Goal: Task Accomplishment & Management: Manage account settings

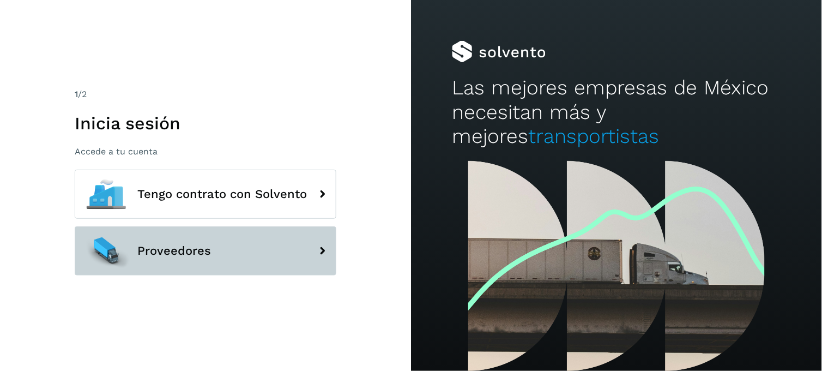
click at [130, 242] on div at bounding box center [106, 250] width 49 height 49
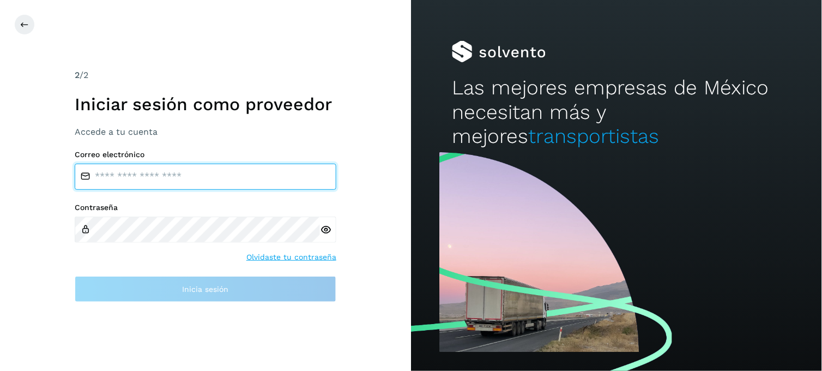
type input "**********"
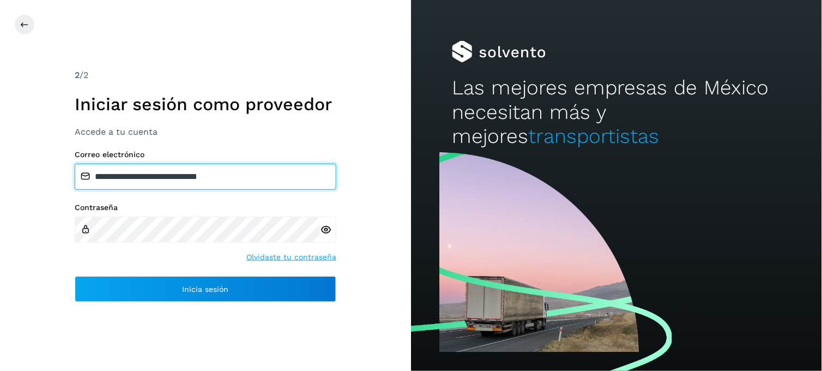
click at [135, 168] on input "**********" at bounding box center [206, 177] width 262 height 26
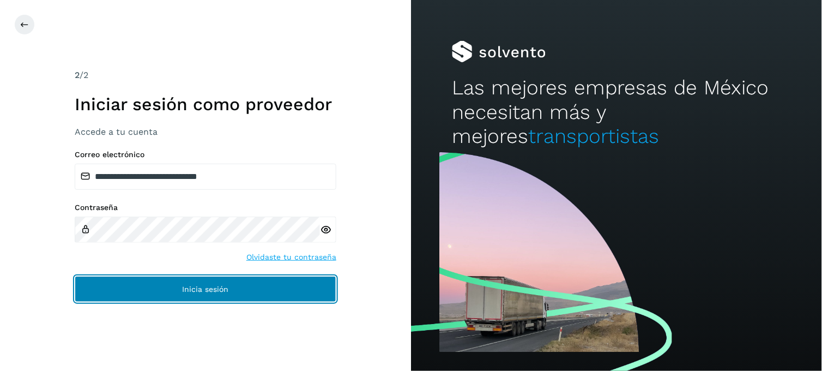
click at [144, 276] on button "Inicia sesión" at bounding box center [206, 289] width 262 height 26
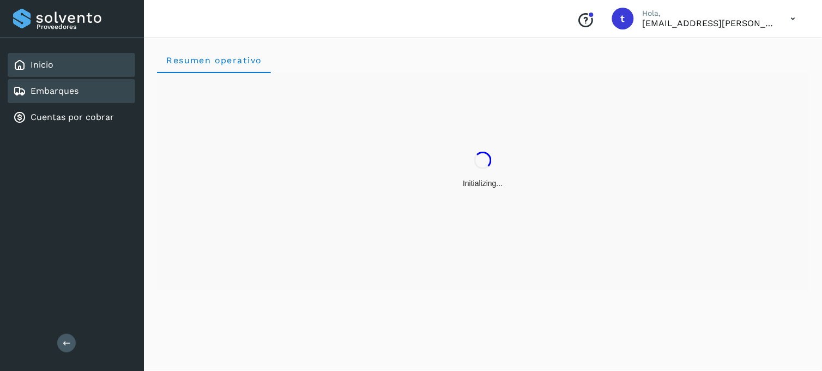
click at [95, 93] on div "Embarques" at bounding box center [72, 91] width 128 height 24
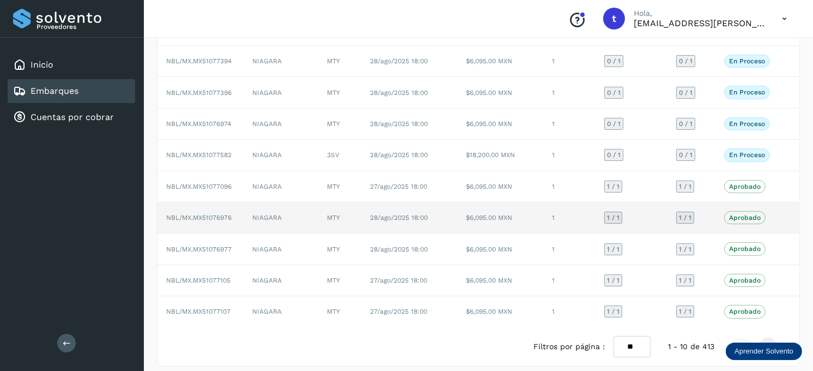
scroll to position [135, 0]
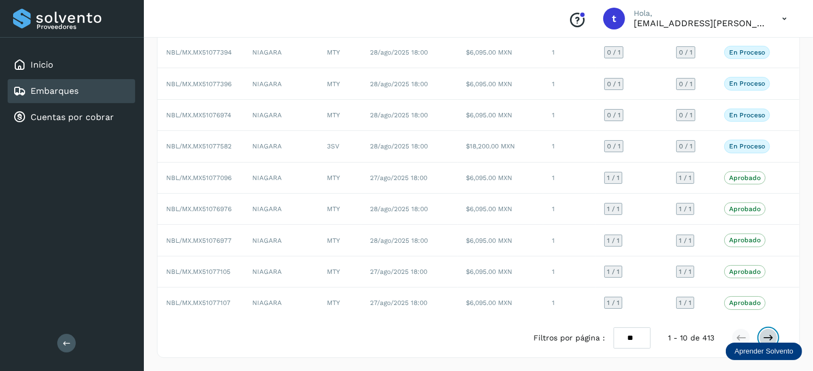
click at [769, 338] on icon at bounding box center [768, 337] width 11 height 11
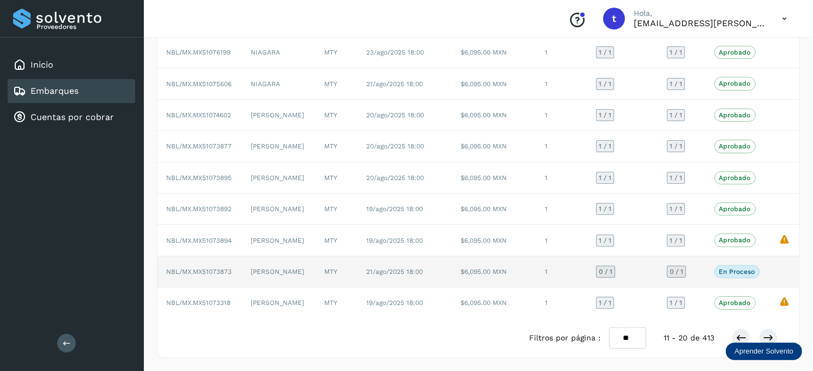
click at [732, 271] on p "En proceso" at bounding box center [738, 272] width 36 height 8
click at [492, 274] on td "$6,095.00 MXN" at bounding box center [494, 271] width 84 height 31
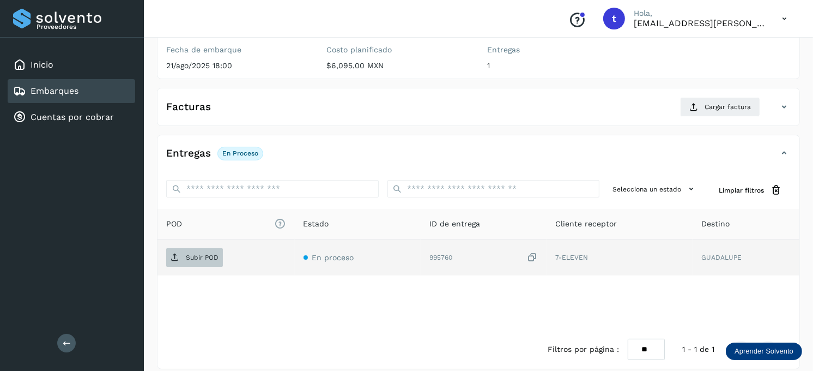
click at [207, 251] on span "Subir POD" at bounding box center [194, 257] width 57 height 17
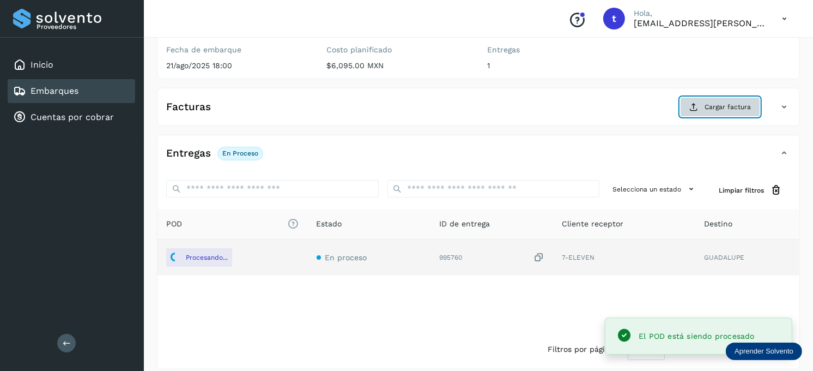
click at [716, 107] on span "Cargar factura" at bounding box center [728, 107] width 46 height 10
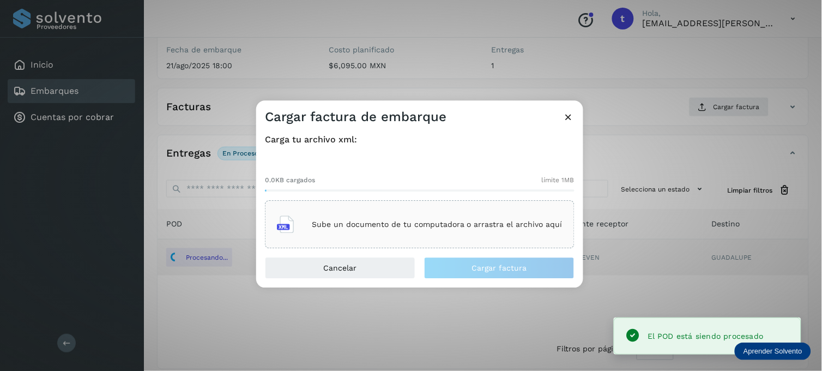
click at [421, 227] on p "Sube un documento de tu computadora o arrastra el archivo aquí" at bounding box center [437, 224] width 251 height 9
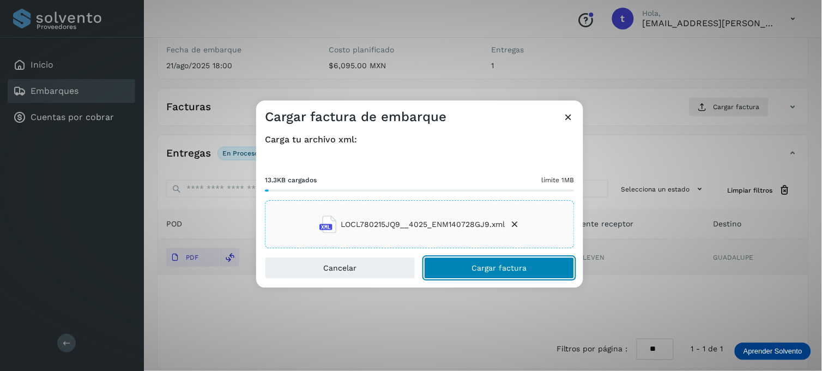
click at [469, 265] on button "Cargar factura" at bounding box center [499, 268] width 150 height 22
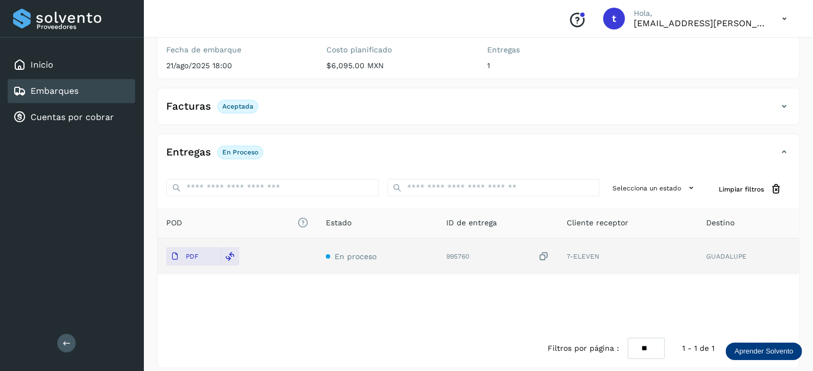
click at [100, 93] on div "Embarques" at bounding box center [72, 91] width 128 height 24
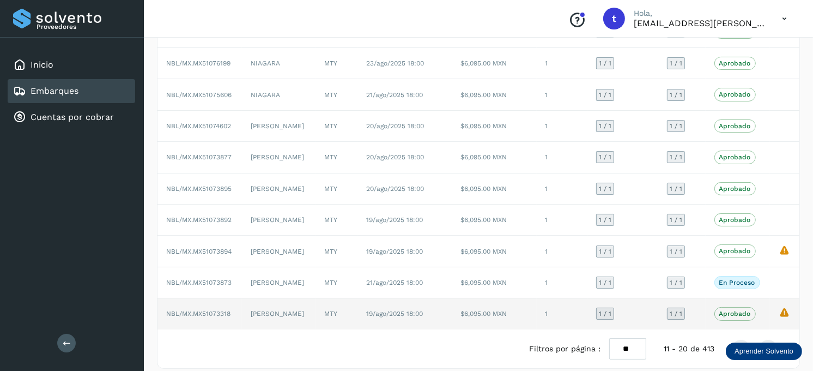
scroll to position [135, 0]
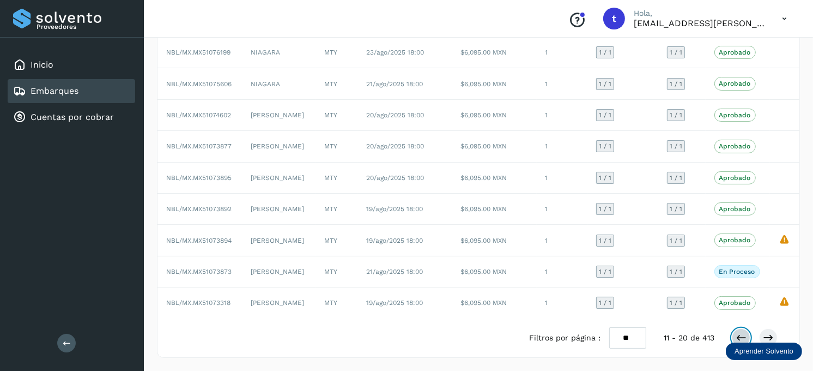
click at [734, 334] on button at bounding box center [741, 337] width 19 height 19
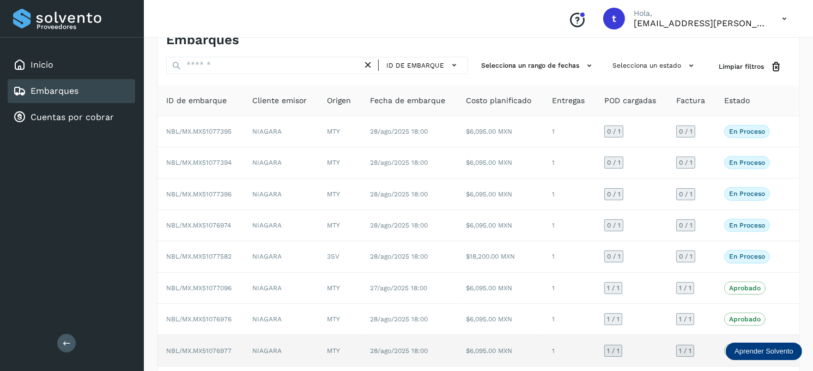
scroll to position [14, 0]
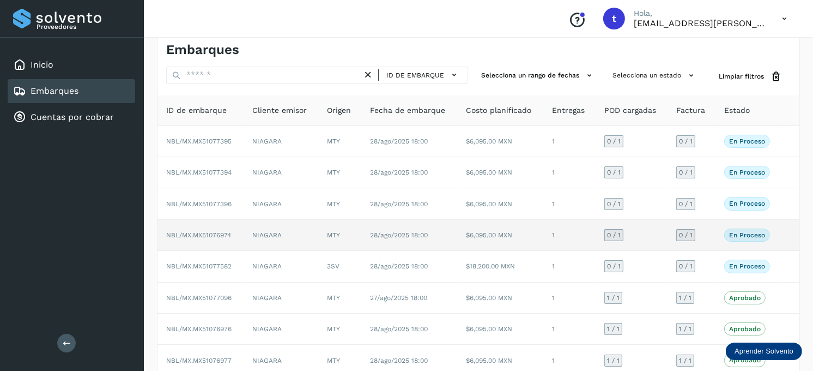
click at [283, 238] on td "NIAGARA" at bounding box center [281, 235] width 75 height 31
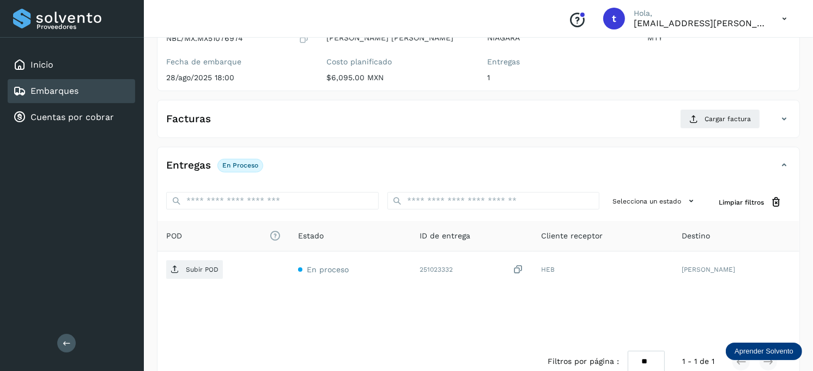
scroll to position [135, 0]
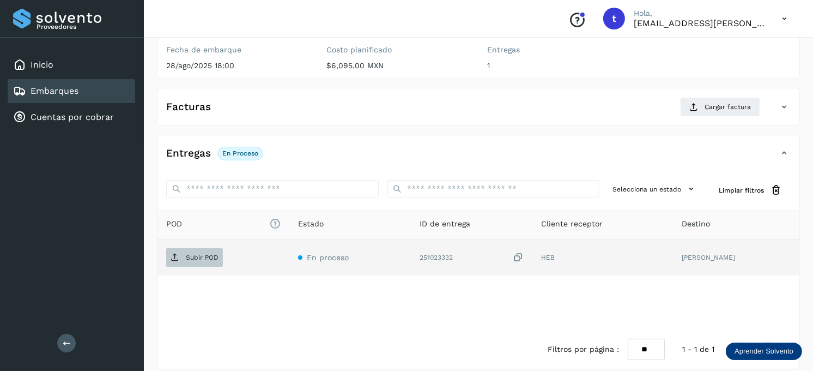
click at [199, 255] on p "Subir POD" at bounding box center [202, 257] width 33 height 8
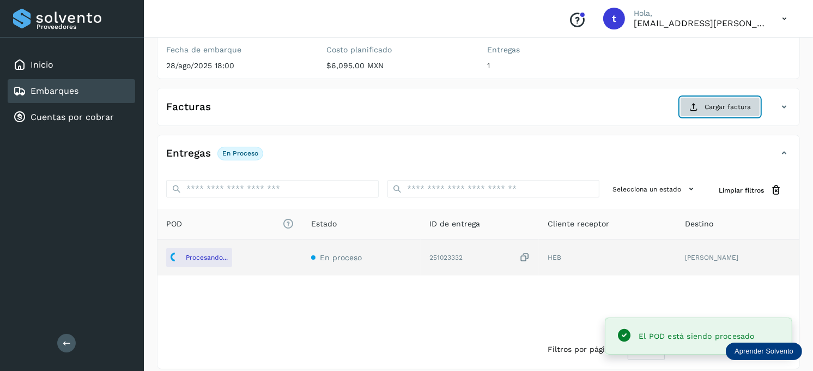
click at [715, 97] on button "Cargar factura" at bounding box center [720, 107] width 80 height 20
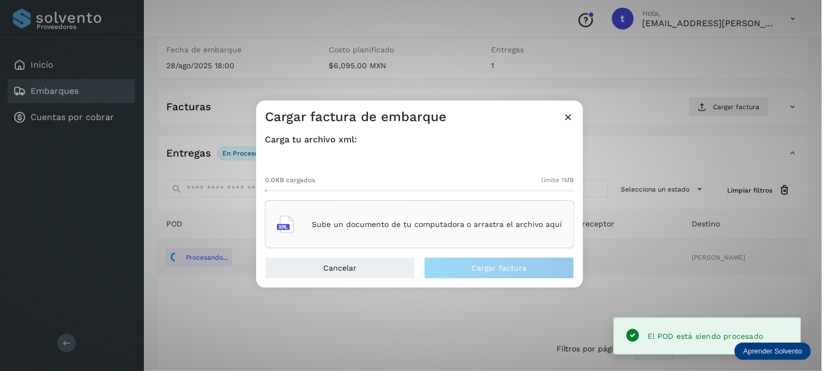
click at [436, 220] on p "Sube un documento de tu computadora o arrastra el archivo aquí" at bounding box center [437, 224] width 251 height 9
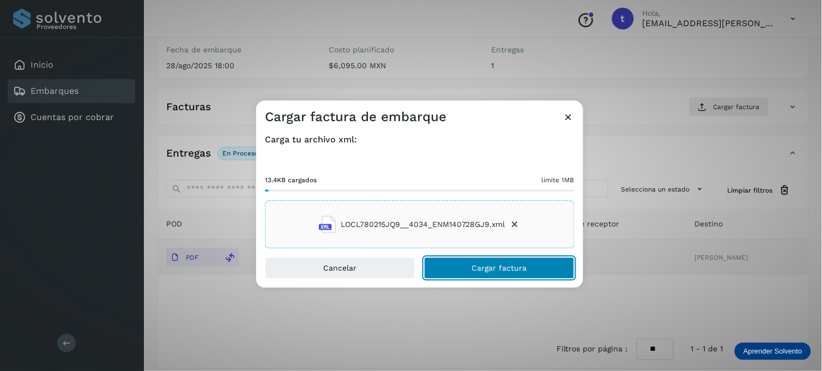
click at [468, 269] on button "Cargar factura" at bounding box center [499, 268] width 150 height 22
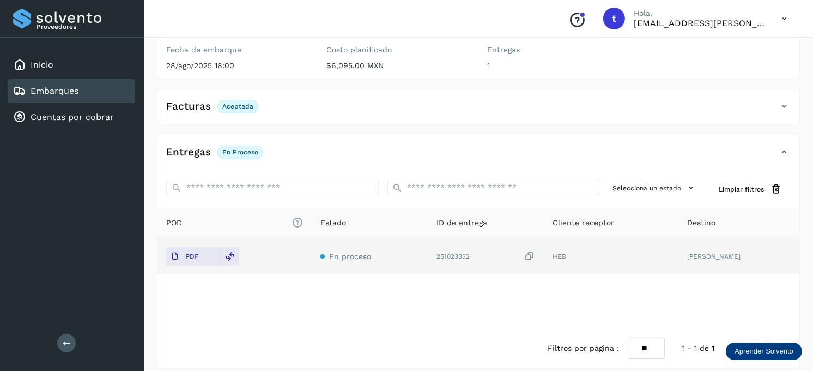
click at [84, 87] on div "Embarques" at bounding box center [72, 91] width 128 height 24
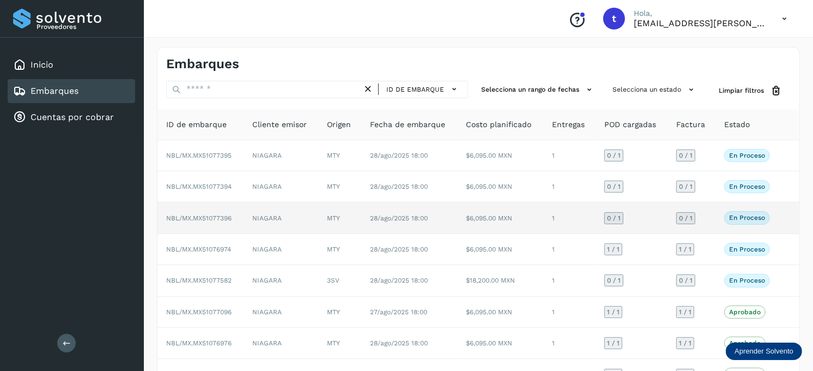
click at [233, 225] on td "NBL/MX.MX51077396" at bounding box center [201, 217] width 86 height 31
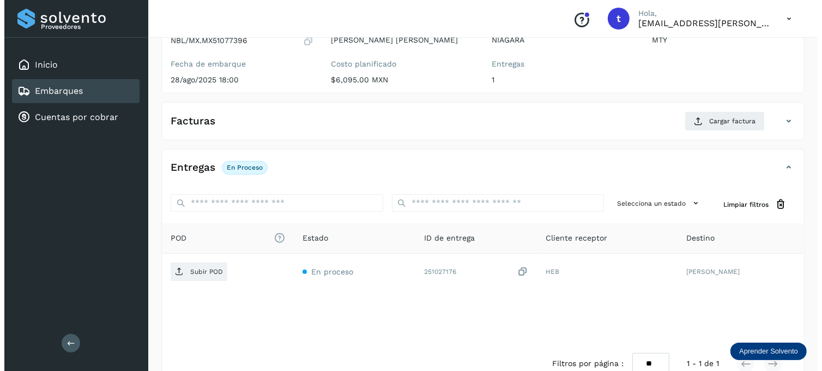
scroll to position [147, 0]
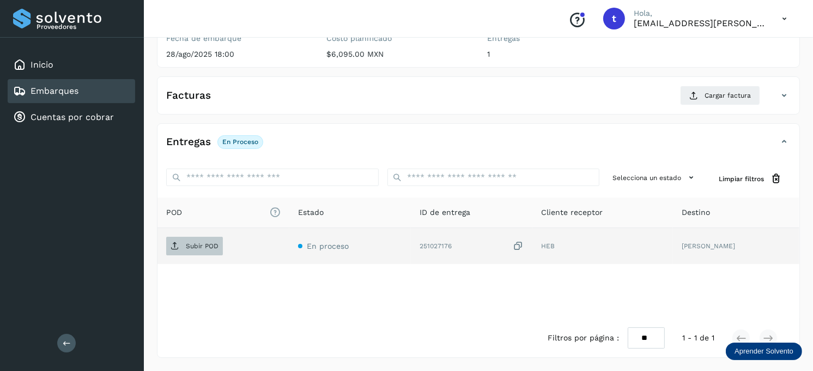
click at [200, 241] on span "Subir POD" at bounding box center [194, 245] width 57 height 17
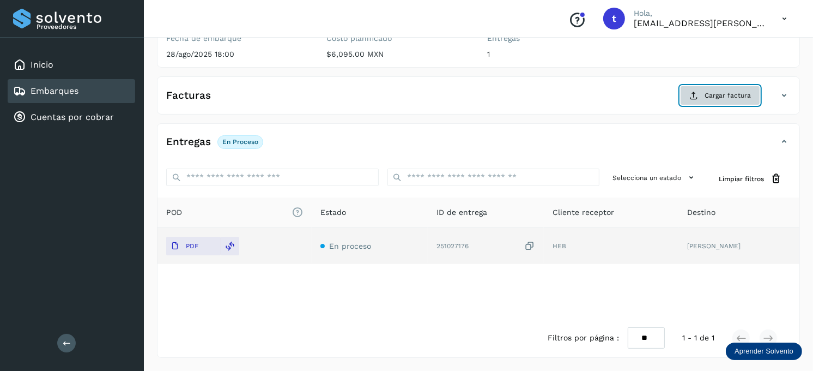
click at [736, 102] on button "Cargar factura" at bounding box center [720, 96] width 80 height 20
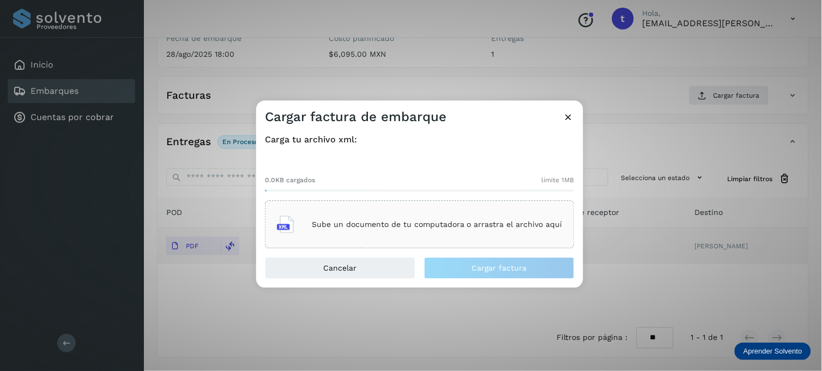
click at [382, 216] on div "Sube un documento de tu computadora o arrastra el archivo aquí" at bounding box center [420, 224] width 286 height 29
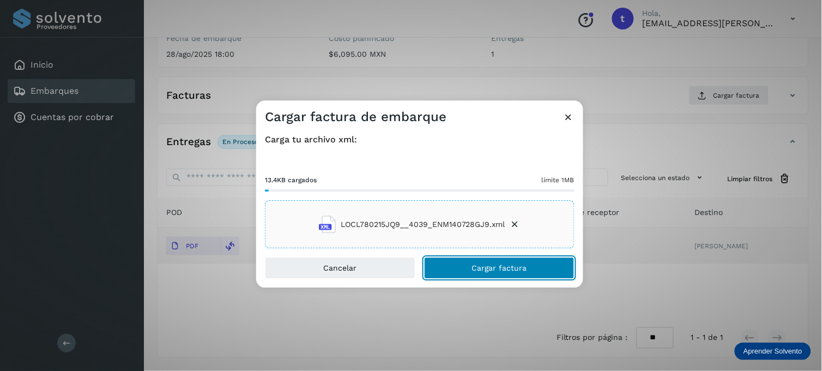
click at [492, 262] on button "Cargar factura" at bounding box center [499, 268] width 150 height 22
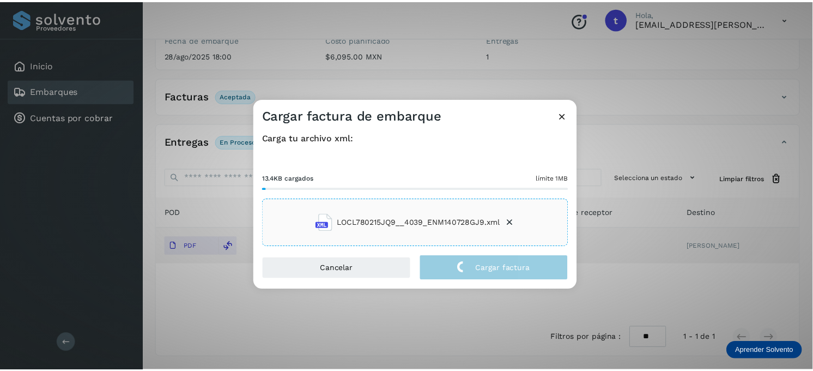
scroll to position [146, 0]
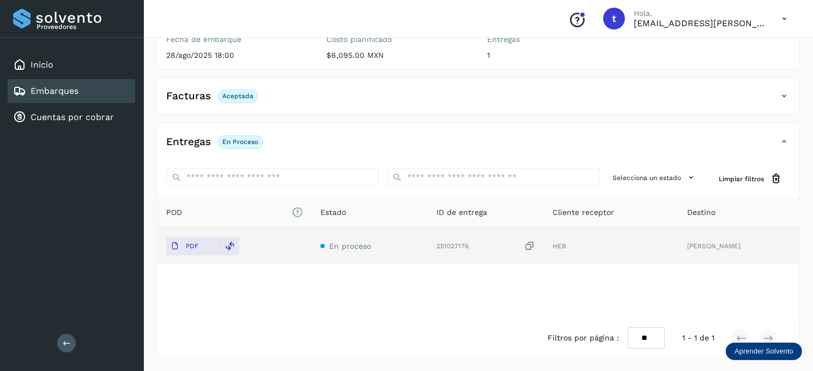
click at [99, 94] on div "Embarques" at bounding box center [72, 91] width 128 height 24
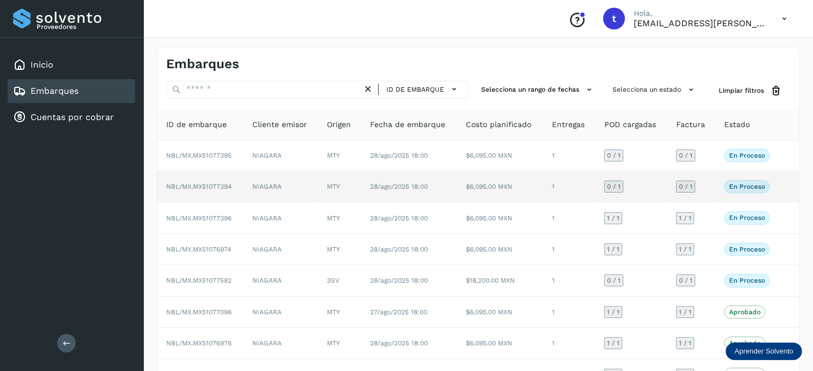
click at [327, 186] on td "MTY" at bounding box center [339, 186] width 43 height 31
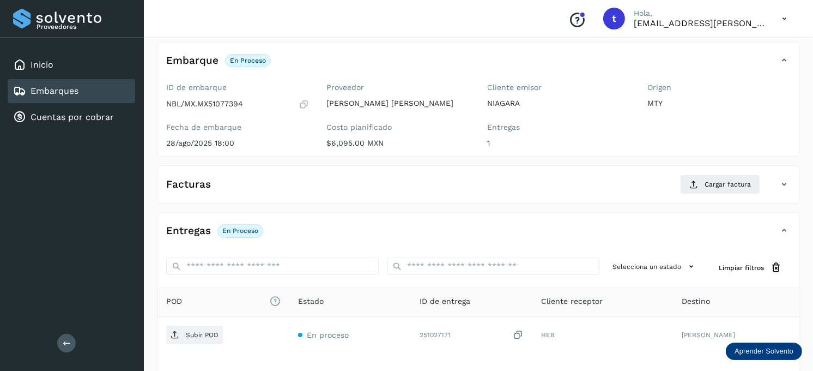
scroll to position [121, 0]
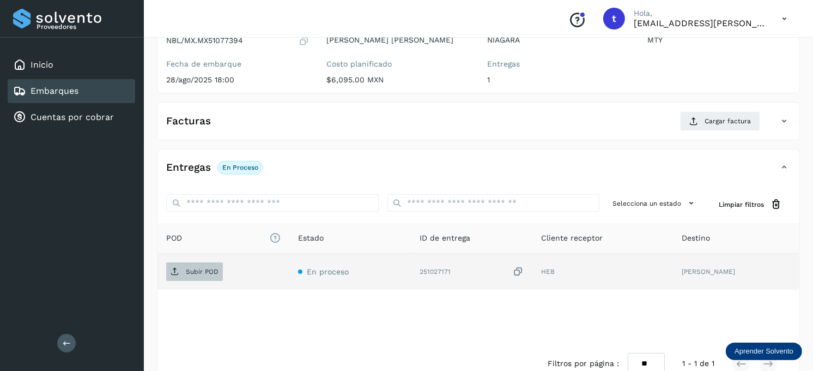
click at [203, 269] on p "Subir POD" at bounding box center [202, 272] width 33 height 8
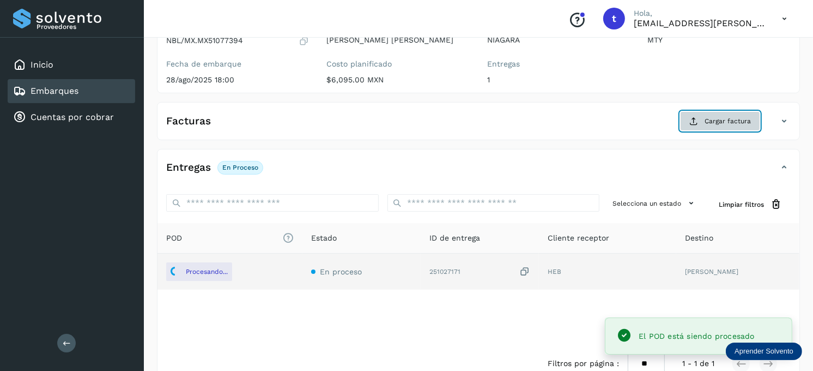
click at [712, 120] on span "Cargar factura" at bounding box center [728, 121] width 46 height 10
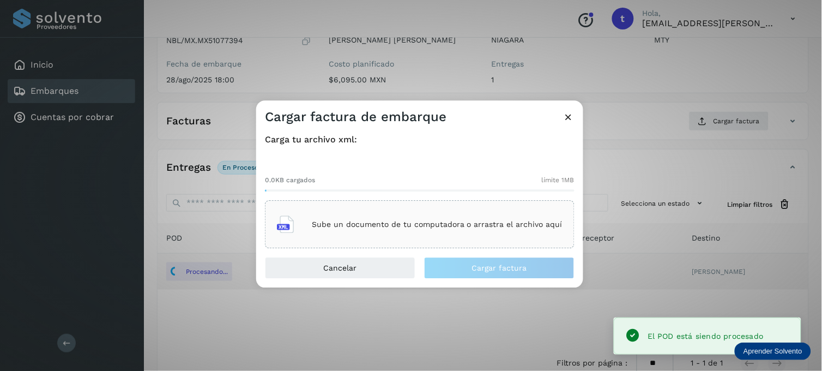
click at [433, 221] on p "Sube un documento de tu computadora o arrastra el archivo aquí" at bounding box center [437, 224] width 251 height 9
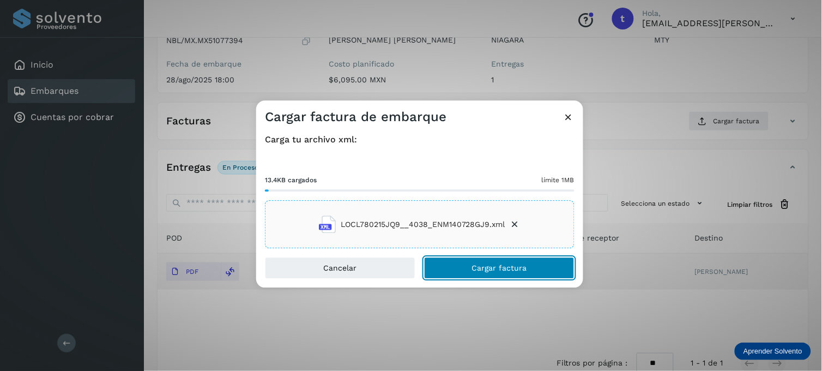
click at [462, 265] on button "Cargar factura" at bounding box center [499, 268] width 150 height 22
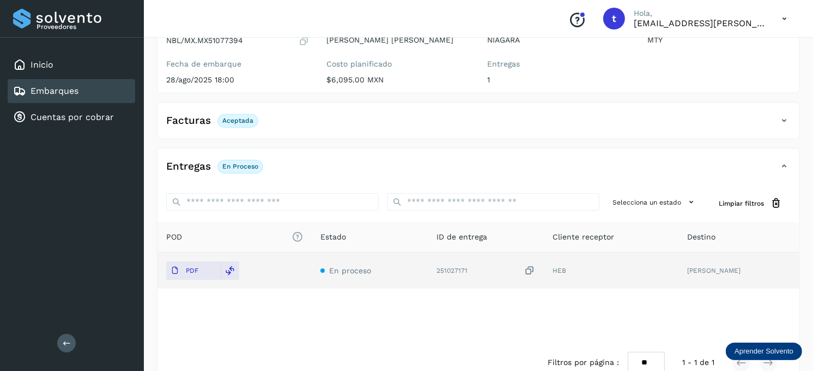
click at [46, 86] on link "Embarques" at bounding box center [55, 91] width 48 height 10
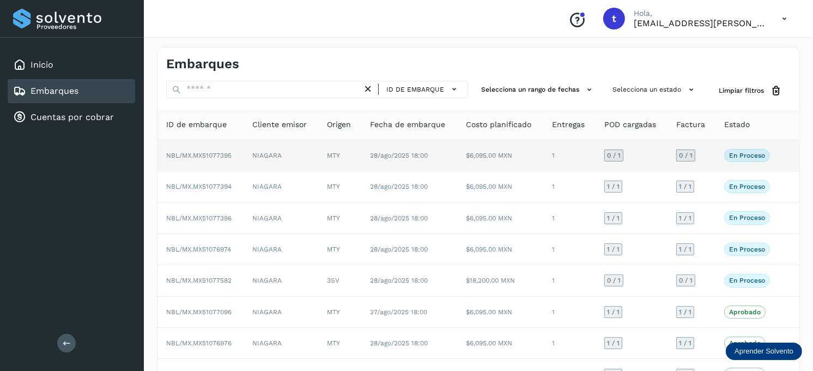
click at [276, 160] on td "NIAGARA" at bounding box center [281, 155] width 75 height 31
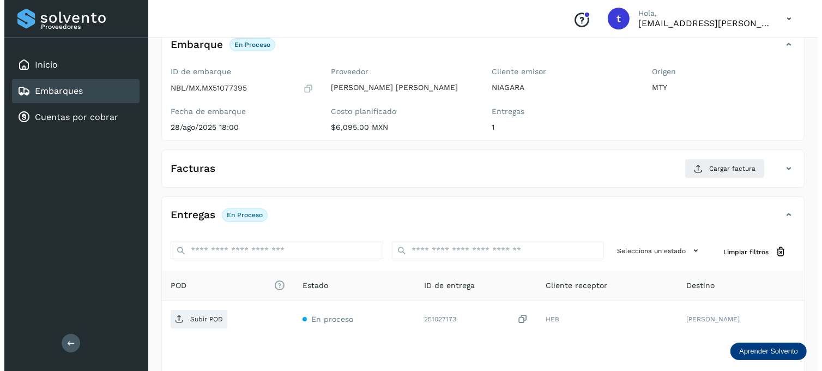
scroll to position [147, 0]
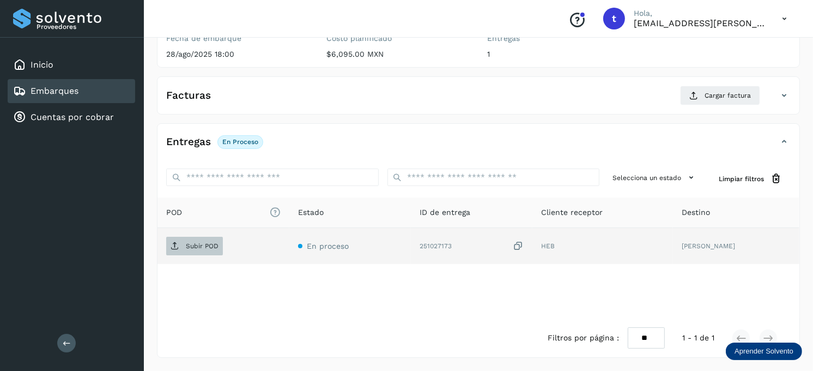
click at [215, 245] on p "Subir POD" at bounding box center [202, 246] width 33 height 8
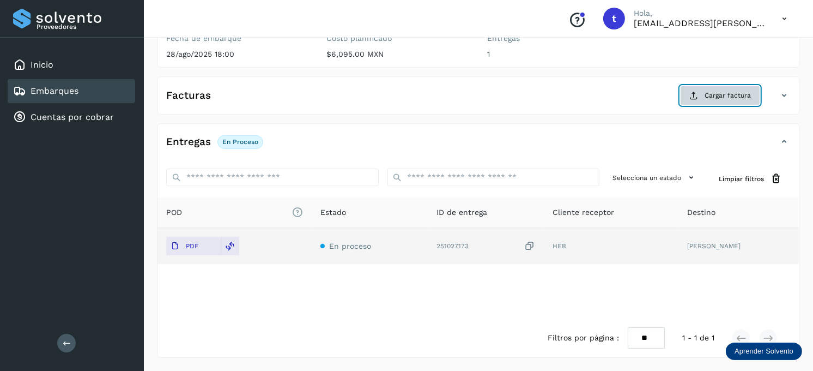
click at [731, 92] on span "Cargar factura" at bounding box center [728, 95] width 46 height 10
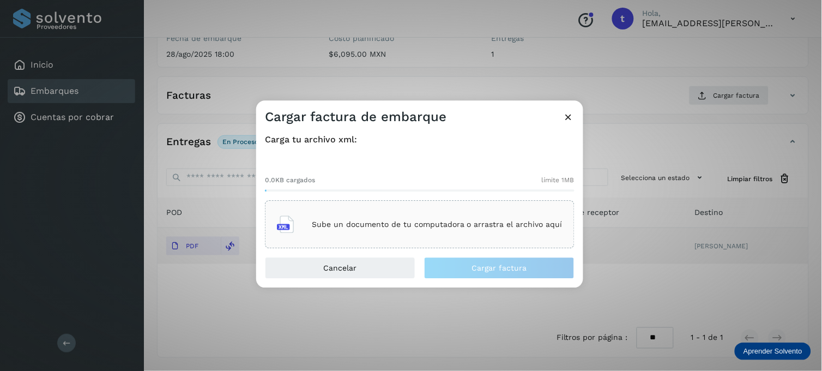
click at [349, 223] on p "Sube un documento de tu computadora o arrastra el archivo aquí" at bounding box center [437, 224] width 251 height 9
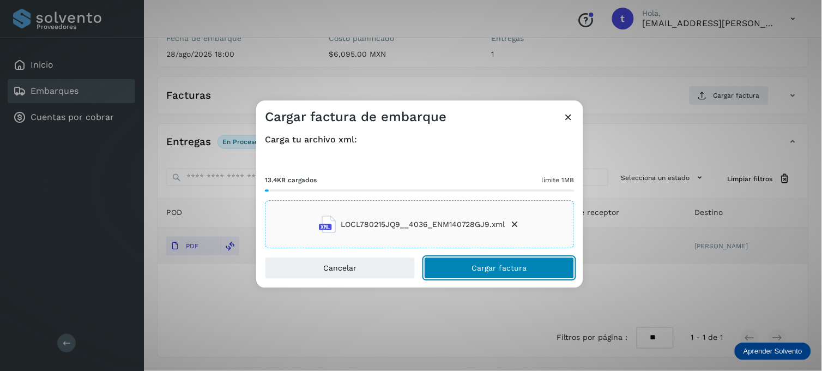
click at [478, 265] on span "Cargar factura" at bounding box center [499, 268] width 55 height 8
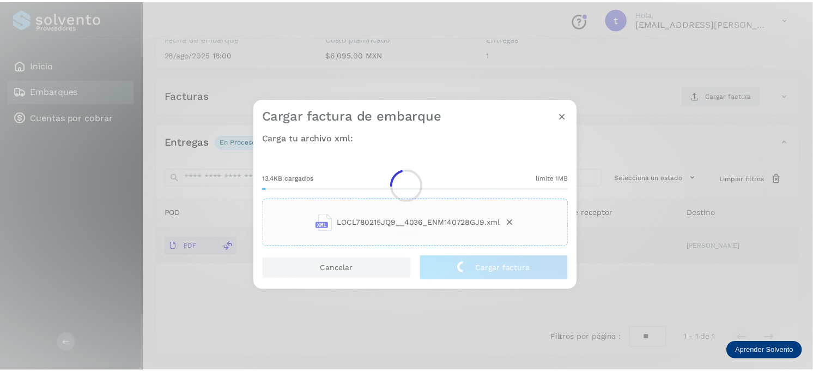
scroll to position [146, 0]
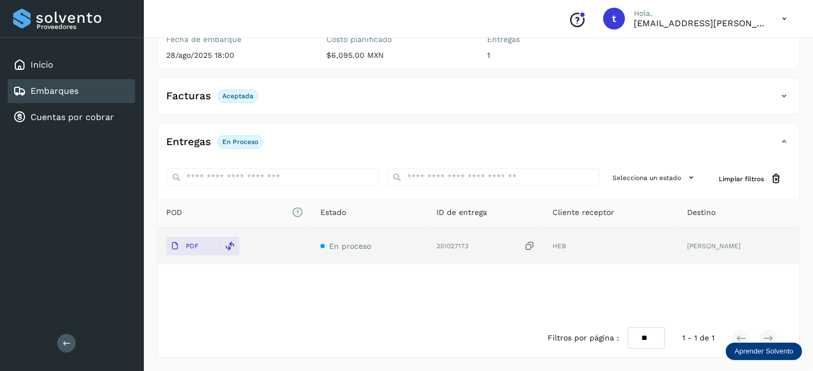
click at [56, 84] on div "Embarques" at bounding box center [45, 90] width 65 height 13
